Goal: Task Accomplishment & Management: Manage account settings

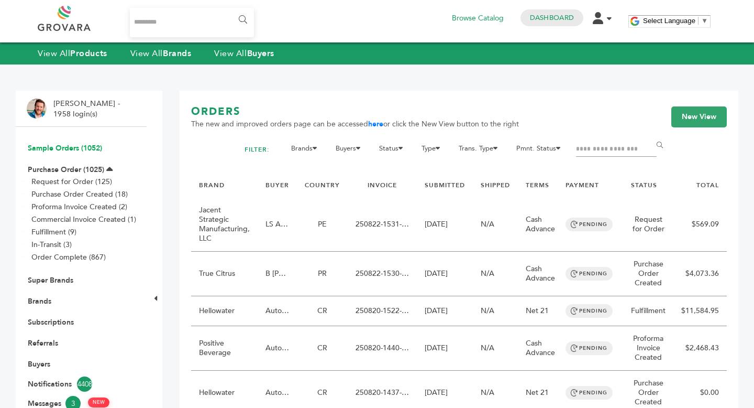
click at [73, 147] on link "Sample Orders (1052)" at bounding box center [65, 148] width 74 height 10
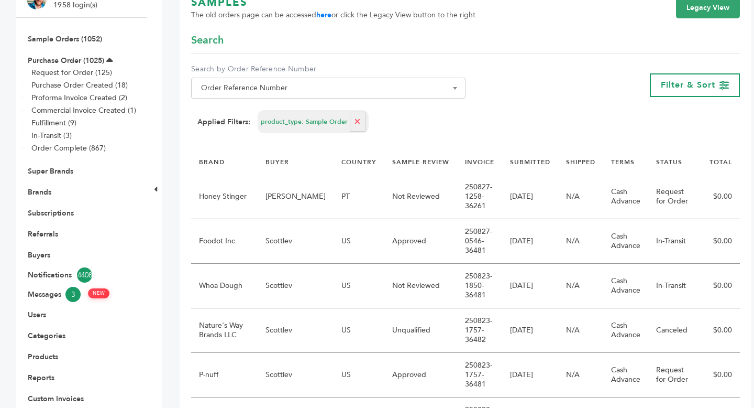
scroll to position [123, 0]
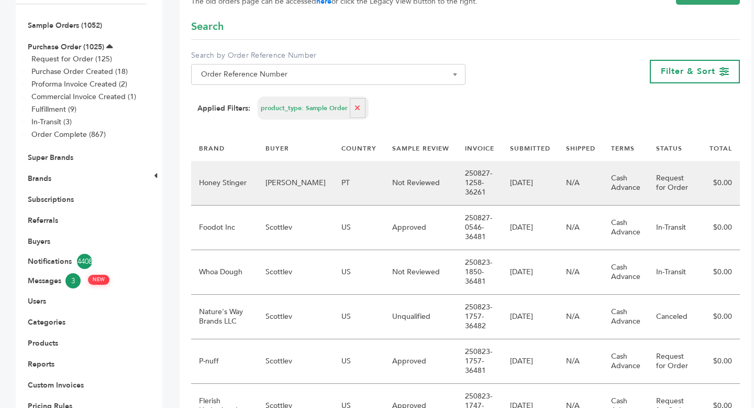
click at [334, 184] on td "PT" at bounding box center [359, 183] width 51 height 45
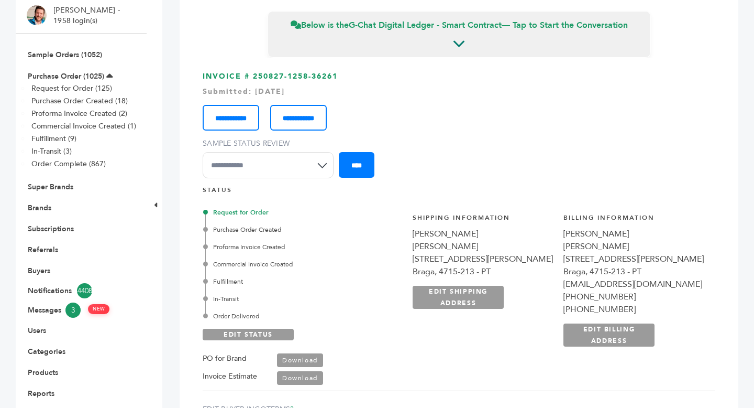
scroll to position [92, 0]
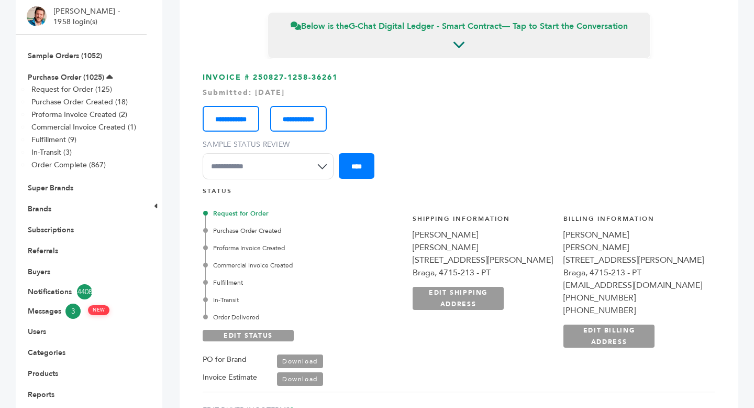
click at [434, 279] on div "Braga, 4715-213 - PT" at bounding box center [483, 272] width 140 height 13
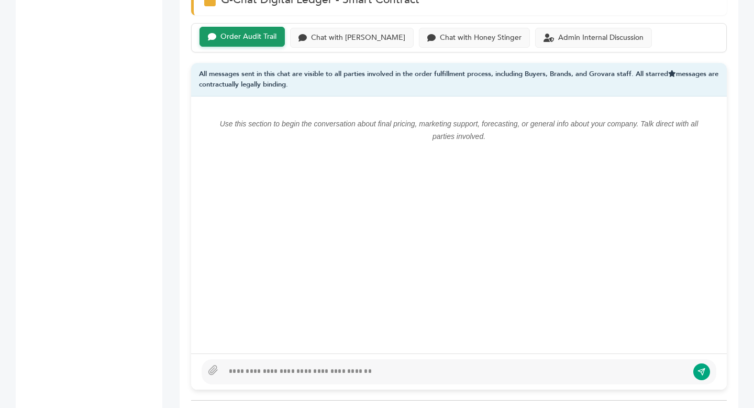
scroll to position [751, 0]
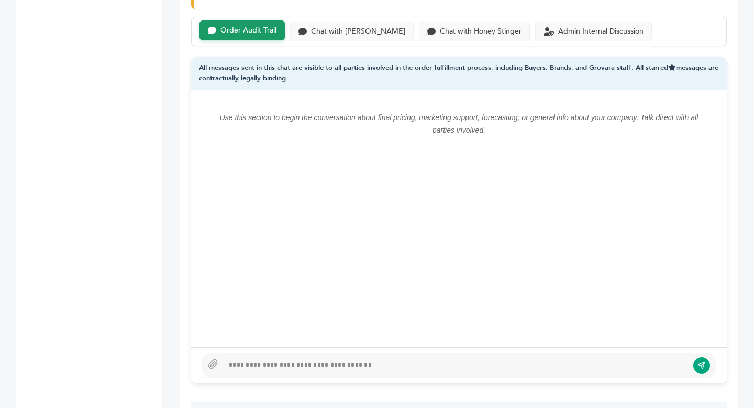
click at [232, 363] on div at bounding box center [456, 365] width 465 height 13
click at [323, 359] on div at bounding box center [456, 365] width 465 height 13
drag, startPoint x: 216, startPoint y: 116, endPoint x: 451, endPoint y: 152, distance: 237.5
click at [451, 152] on div "Use this section to begin the conversation about final pricing, marketing suppo…" at bounding box center [459, 130] width 515 height 59
click at [271, 359] on div at bounding box center [456, 365] width 465 height 13
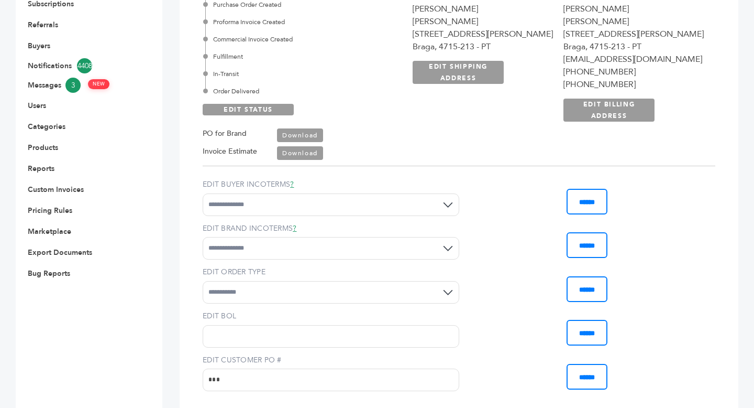
scroll to position [0, 0]
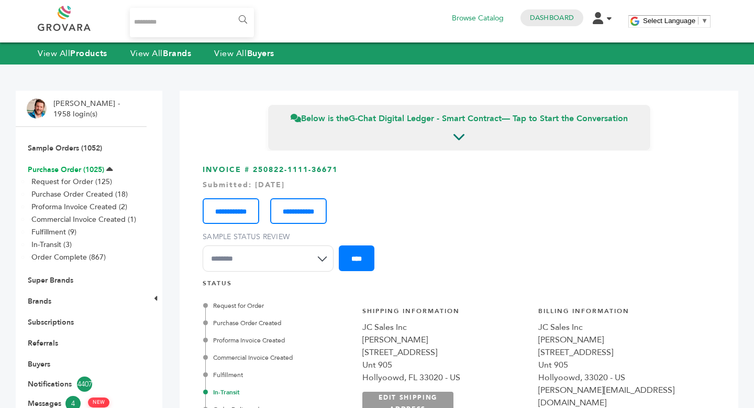
click at [50, 169] on link "Purchase Order (1025)" at bounding box center [66, 169] width 76 height 10
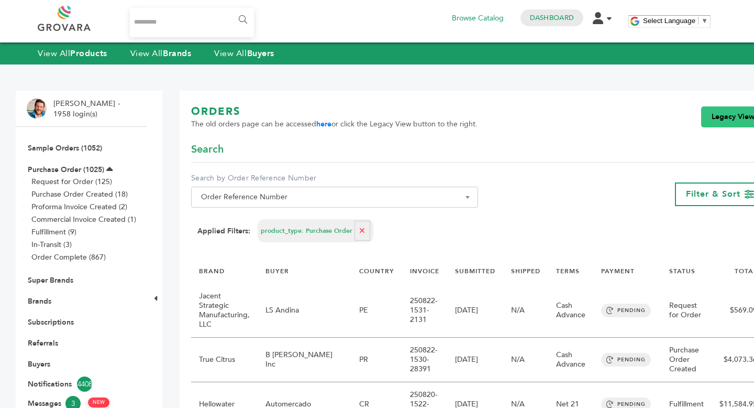
click at [713, 125] on link "Legacy View" at bounding box center [733, 116] width 64 height 21
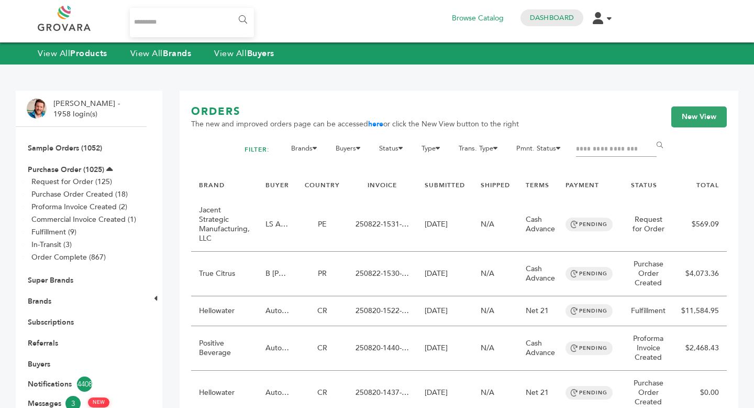
click at [622, 157] on input "Filter by keywords" at bounding box center [616, 149] width 81 height 15
type input "***"
click at [650, 135] on input "******" at bounding box center [662, 145] width 24 height 21
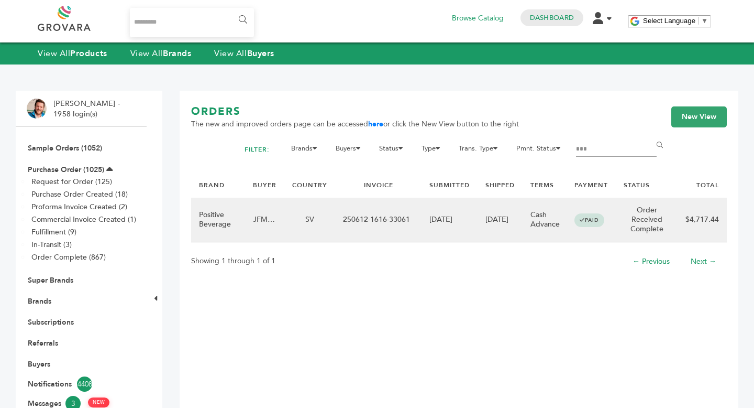
click at [500, 232] on td "07/04/2025" at bounding box center [500, 219] width 45 height 45
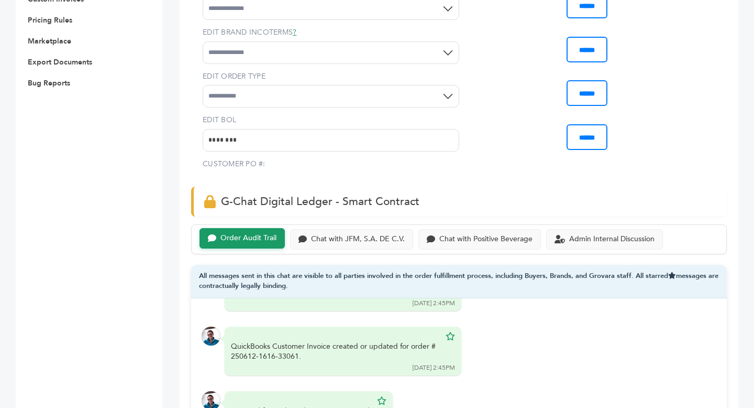
scroll to position [666, 0]
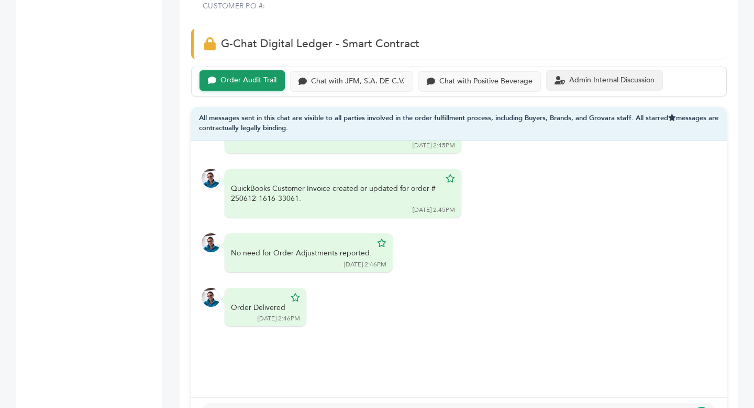
click at [607, 90] on div "Admin Internal Discussion" at bounding box center [604, 80] width 117 height 20
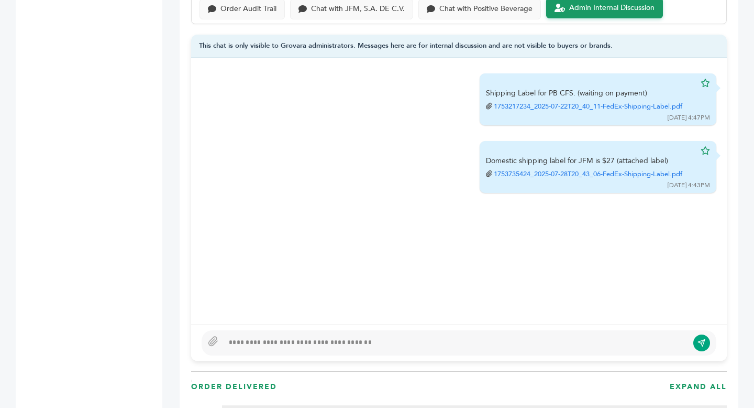
scroll to position [744, 0]
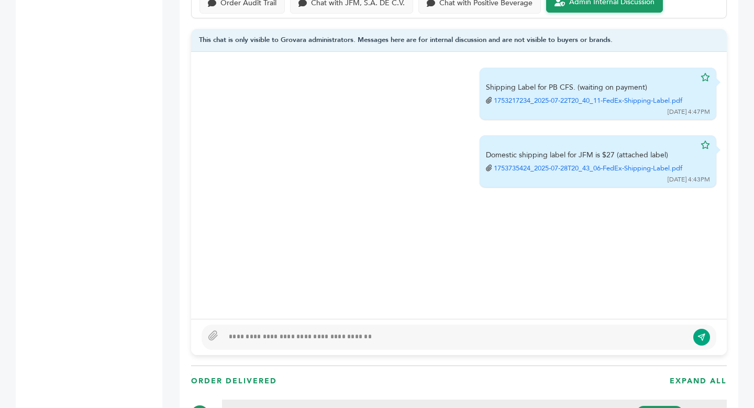
click at [330, 333] on div at bounding box center [456, 337] width 465 height 13
type textarea "**********"
click at [215, 333] on icon at bounding box center [213, 335] width 10 height 10
click at [0, 0] on input "file" at bounding box center [0, 0] width 0 height 0
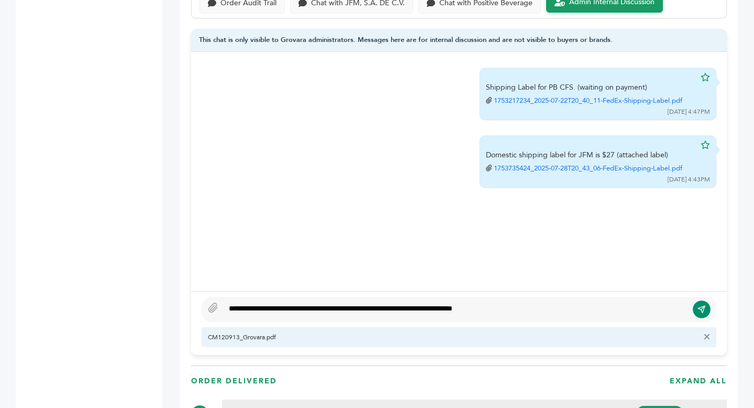
click at [707, 305] on button "submit" at bounding box center [702, 309] width 18 height 18
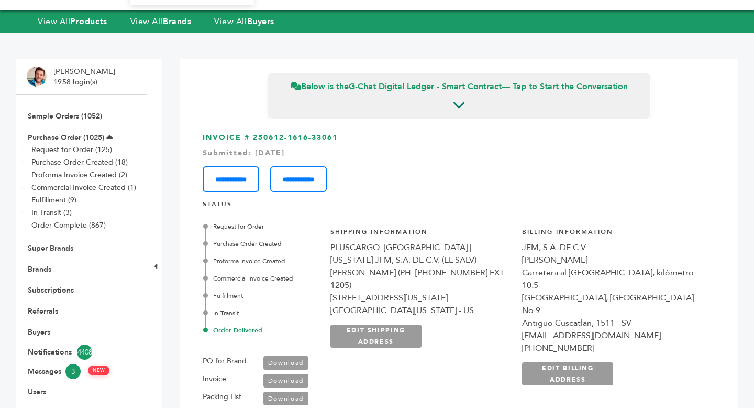
scroll to position [32, 0]
drag, startPoint x: 254, startPoint y: 137, endPoint x: 364, endPoint y: 134, distance: 109.5
click at [364, 134] on h3 "**********" at bounding box center [459, 162] width 513 height 59
copy h3 "250612-1616-33061"
drag, startPoint x: 532, startPoint y: 248, endPoint x: 617, endPoint y: 246, distance: 84.9
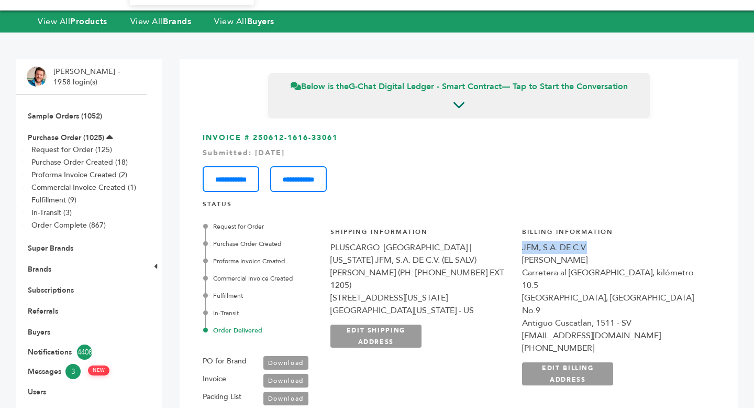
click at [617, 246] on div "JFM, S.A. DE C.V." at bounding box center [613, 247] width 182 height 13
copy div "JFM, S.A. DE C.V."
drag, startPoint x: 533, startPoint y: 261, endPoint x: 618, endPoint y: 262, distance: 85.4
click at [618, 262] on div "Jorge Valladares" at bounding box center [613, 260] width 182 height 13
copy div "Jorge Valladares"
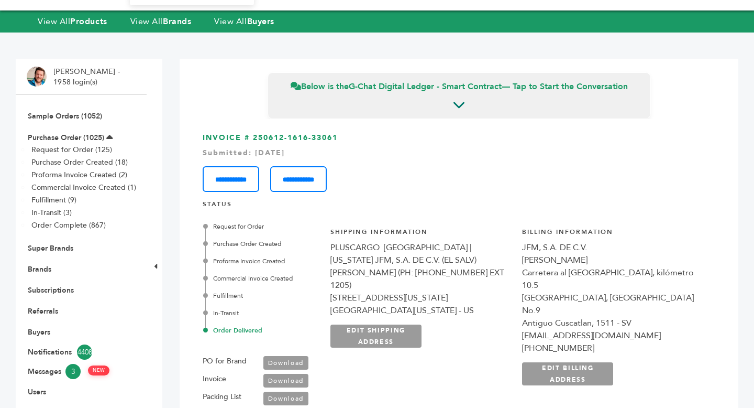
click at [572, 269] on div "Carretera al Puerto de La libertad, kilómetro 10.5" at bounding box center [613, 278] width 182 height 25
drag, startPoint x: 533, startPoint y: 260, endPoint x: 653, endPoint y: 322, distance: 135.4
click at [653, 322] on div "**********" at bounding box center [613, 306] width 182 height 158
copy div "Jorge Valladares Carretera al Puerto de La libertad, kilómetro 10.5 Zona Indust…"
click at [568, 347] on div "(503)2209-0580" at bounding box center [613, 348] width 182 height 13
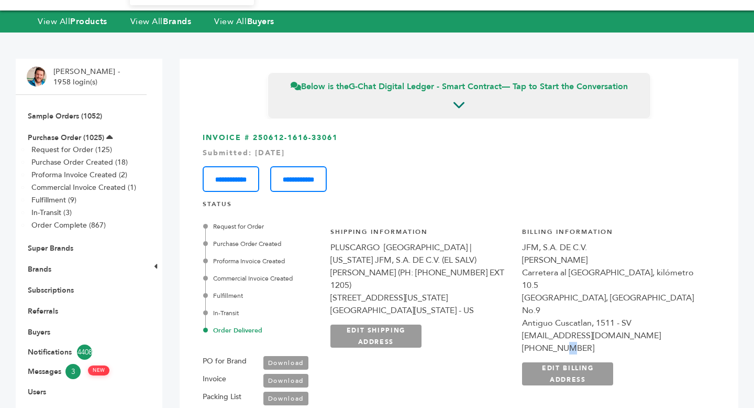
click at [568, 347] on div "(503)2209-0580" at bounding box center [613, 348] width 182 height 13
copy div "(503)2209-0580"
drag, startPoint x: 255, startPoint y: 136, endPoint x: 372, endPoint y: 138, distance: 117.9
click at [372, 138] on h3 "**********" at bounding box center [459, 162] width 513 height 59
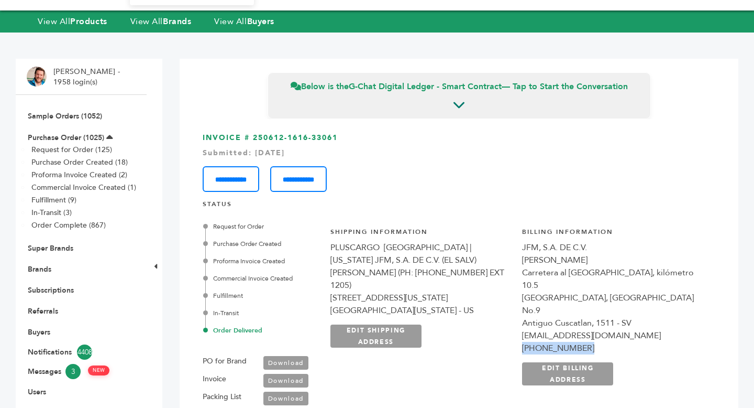
copy h3 "250612-1616-33061"
click at [562, 336] on div "aleroeder@jfm.com.sv" at bounding box center [613, 335] width 182 height 13
copy div "aleroeder@jfm.com.sv"
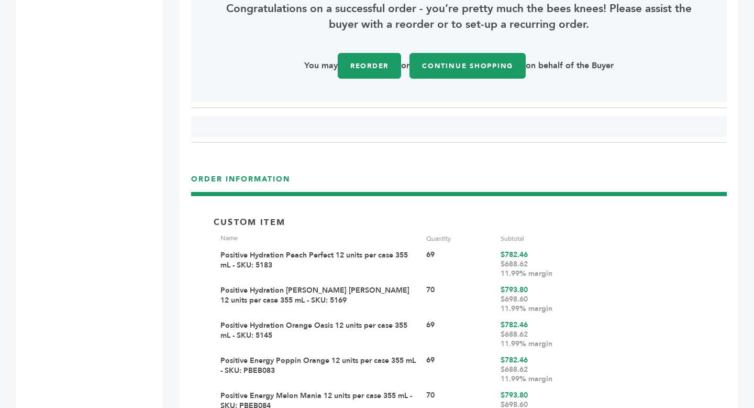
scroll to position [1387, 0]
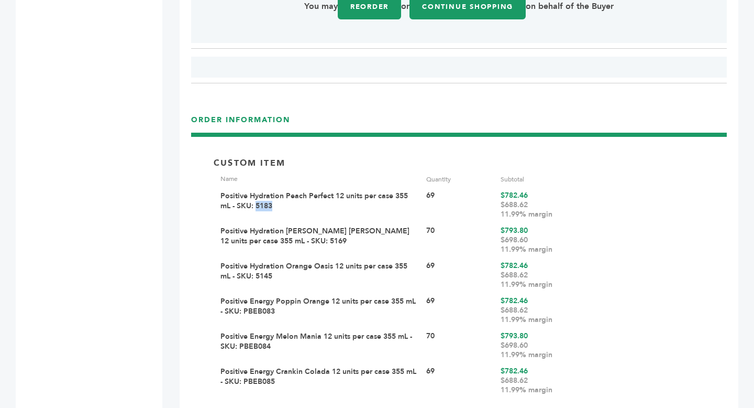
drag, startPoint x: 273, startPoint y: 206, endPoint x: 257, endPoint y: 205, distance: 15.7
click at [257, 205] on div "Positive Hydration Peach Perfect 12 units per case 355 mL - SKU: 5183" at bounding box center [320, 205] width 198 height 28
copy div "5183"
